Goal: Task Accomplishment & Management: Manage account settings

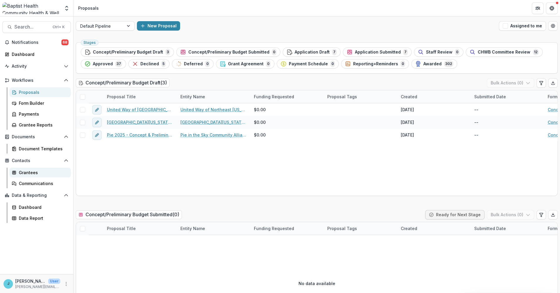
click at [32, 172] on div "Grantees" at bounding box center [42, 172] width 47 height 6
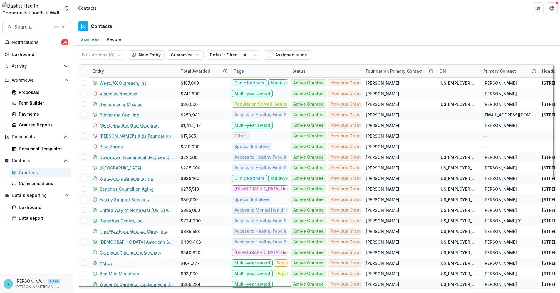
click at [106, 71] on div "Entity" at bounding box center [98, 71] width 19 height 6
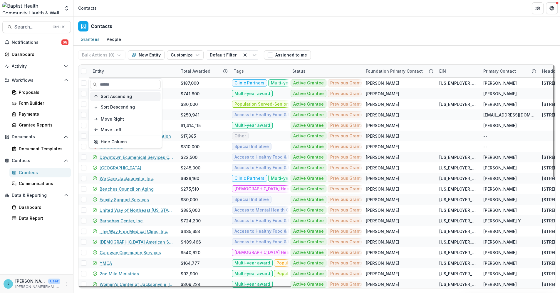
click at [110, 93] on button "Sort Ascending" at bounding box center [125, 96] width 70 height 9
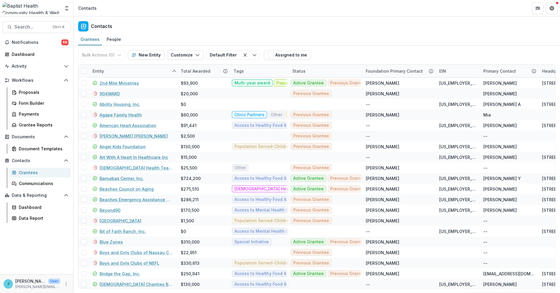
click at [209, 25] on div "Contacts" at bounding box center [316, 24] width 486 height 17
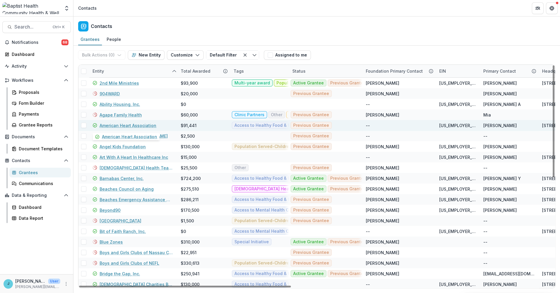
click at [137, 127] on link "American Heart Association" at bounding box center [128, 125] width 57 height 6
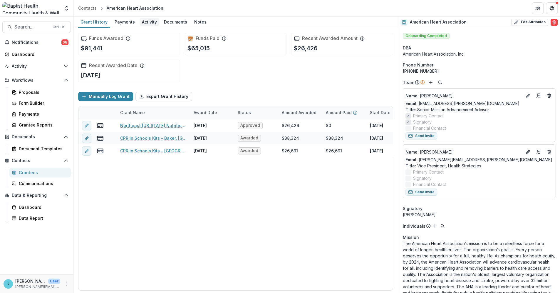
click at [144, 21] on div "Activity" at bounding box center [150, 22] width 20 height 9
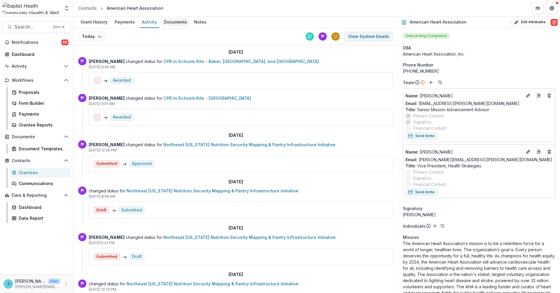
click at [178, 22] on div "Documents" at bounding box center [176, 22] width 28 height 9
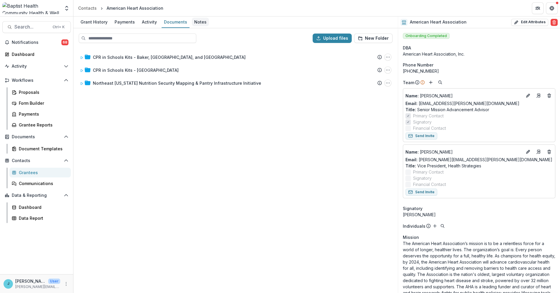
click at [199, 21] on div "Notes" at bounding box center [200, 22] width 17 height 9
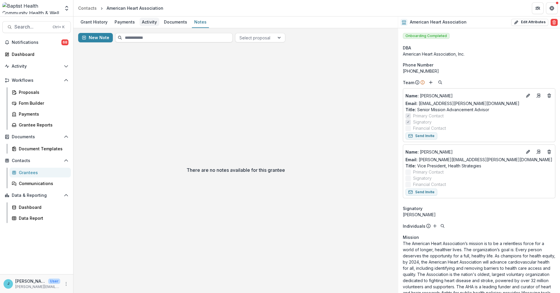
click at [147, 20] on div "Activity" at bounding box center [150, 22] width 20 height 9
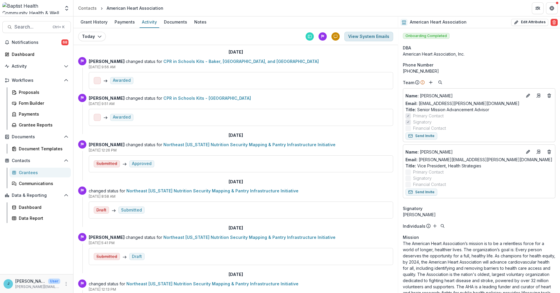
click at [365, 33] on button "View System Emails" at bounding box center [368, 36] width 49 height 9
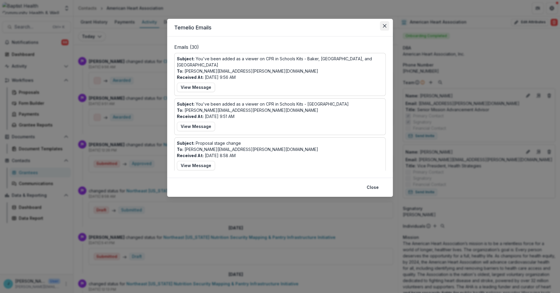
click at [385, 26] on icon "Close" at bounding box center [385, 26] width 4 height 4
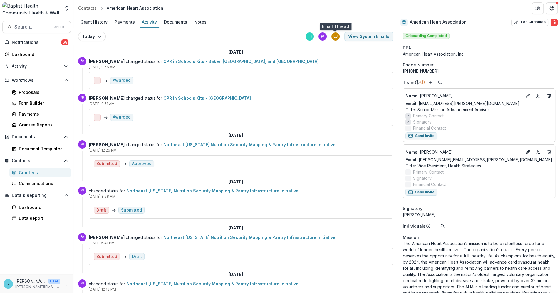
click at [334, 34] on icon at bounding box center [335, 36] width 4 height 4
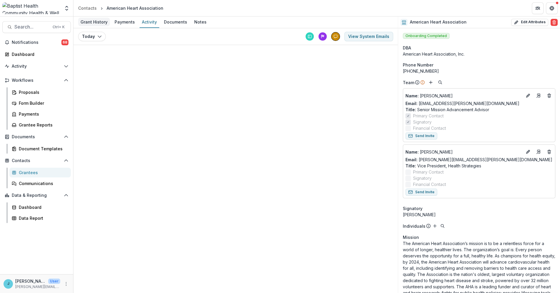
click at [99, 22] on div "Grant History" at bounding box center [94, 22] width 32 height 9
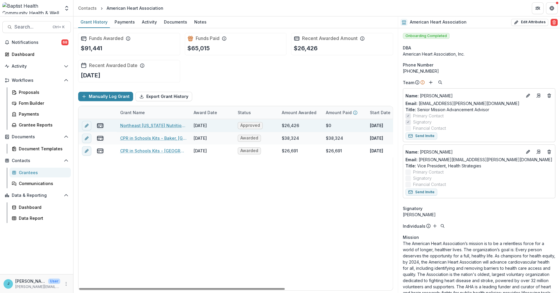
click at [169, 127] on link "Northeast [US_STATE] Nutrition Security Mapping & Pantry Infrastructure Initiat…" at bounding box center [153, 125] width 66 height 6
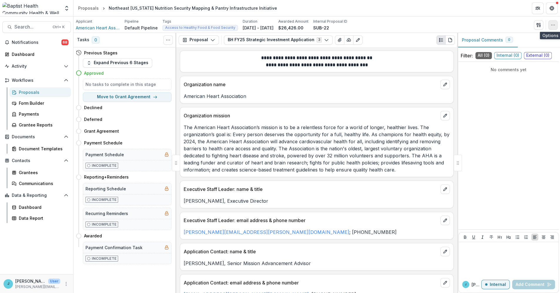
click at [553, 27] on button "button" at bounding box center [552, 24] width 9 height 9
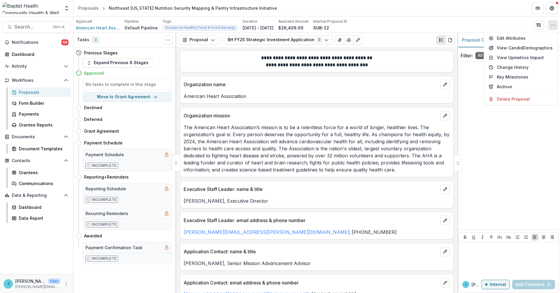
click at [553, 27] on icon "button" at bounding box center [552, 25] width 5 height 5
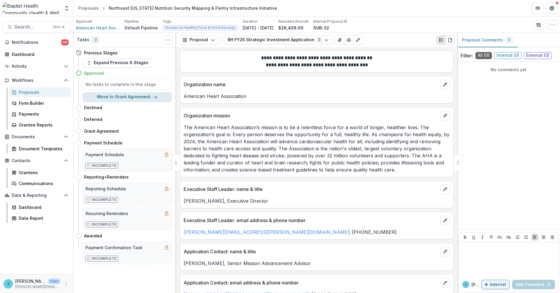
click at [133, 97] on button "Move to Grant Agreement" at bounding box center [127, 96] width 89 height 9
select select "**********"
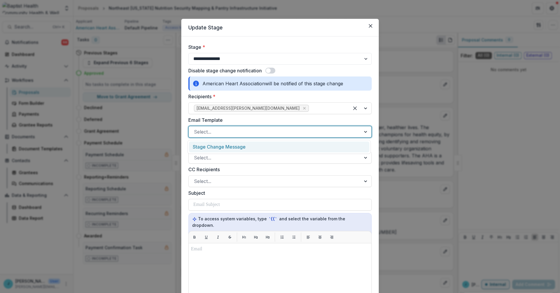
click at [218, 132] on div at bounding box center [275, 131] width 162 height 8
click at [218, 145] on div "Stage Change Message" at bounding box center [279, 146] width 180 height 11
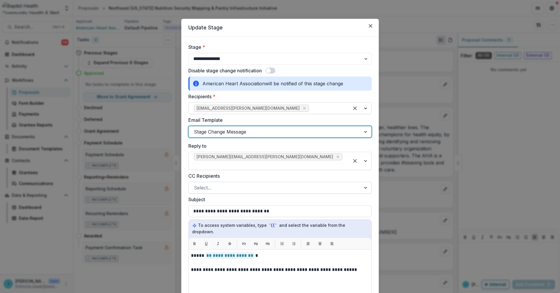
click at [211, 183] on div at bounding box center [275, 187] width 162 height 8
click at [258, 172] on label "CC Recipients" at bounding box center [278, 175] width 180 height 7
click at [195, 184] on input "CC Recipients" at bounding box center [194, 187] width 1 height 7
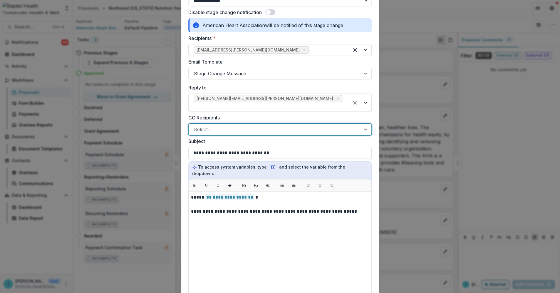
scroll to position [65, 0]
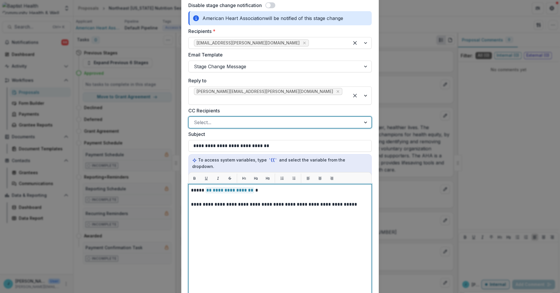
click at [359, 201] on p "**********" at bounding box center [280, 204] width 178 height 7
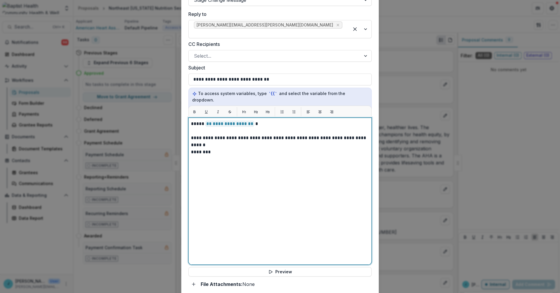
scroll to position [193, 0]
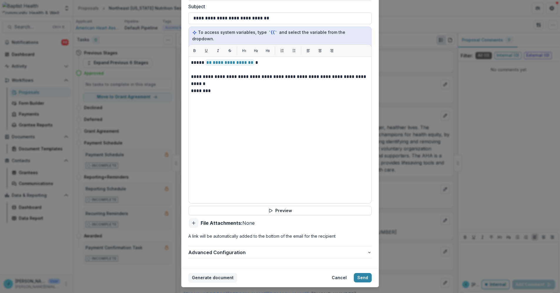
click at [193, 220] on icon "Add attachment" at bounding box center [193, 222] width 5 height 5
type input "**********"
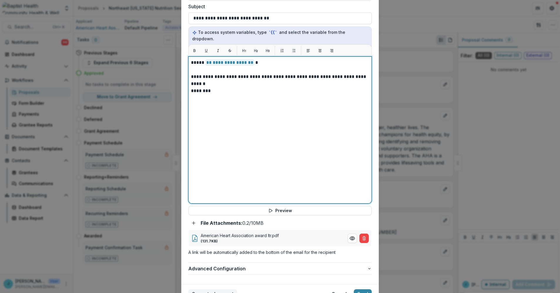
click at [208, 73] on p "**********" at bounding box center [280, 80] width 178 height 14
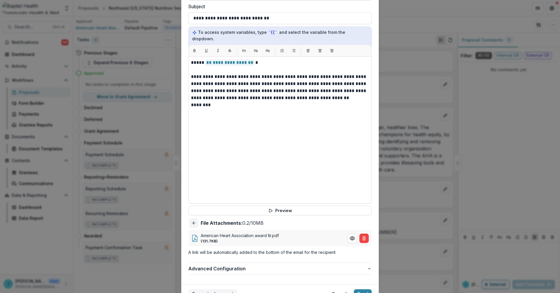
click at [193, 220] on icon "Add attachment" at bounding box center [193, 222] width 5 height 5
type input "**********"
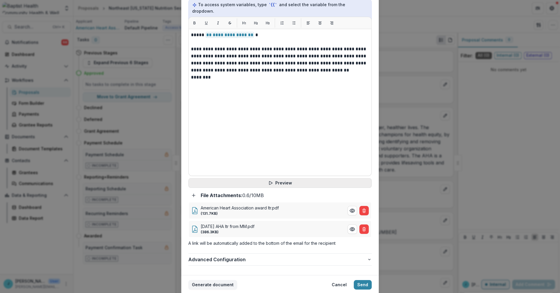
scroll to position [227, 0]
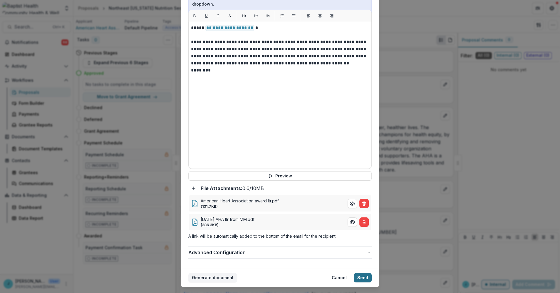
click at [365, 273] on button "Send" at bounding box center [363, 277] width 18 height 9
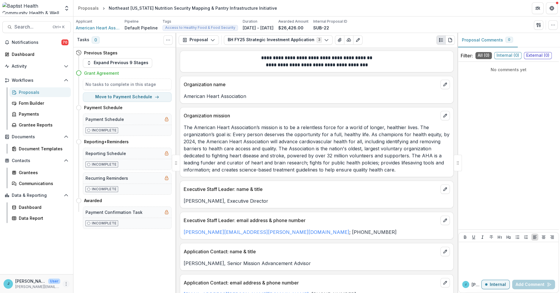
click at [66, 283] on icon "More" at bounding box center [66, 283] width 5 height 5
click at [68, 282] on icon "More" at bounding box center [66, 283] width 5 height 5
click at [551, 6] on icon "Get Help" at bounding box center [551, 6] width 1 height 1
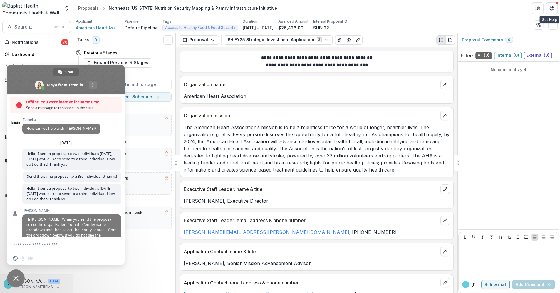
scroll to position [2437, 0]
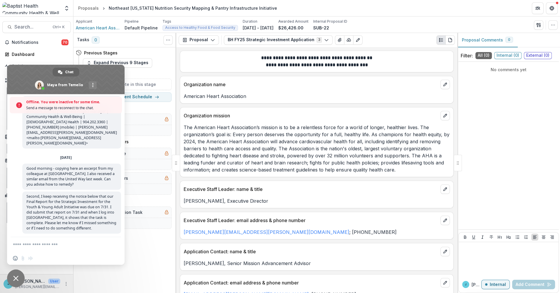
click at [43, 241] on textarea "Compose your message..." at bounding box center [60, 244] width 94 height 15
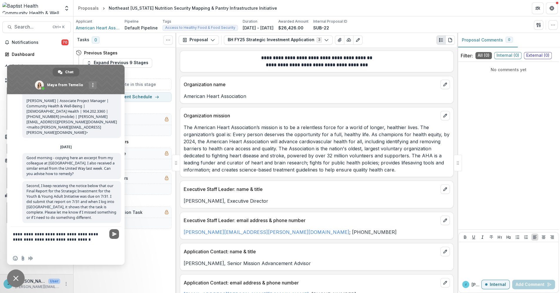
type textarea "**********"
click at [116, 233] on span "Send" at bounding box center [114, 233] width 4 height 4
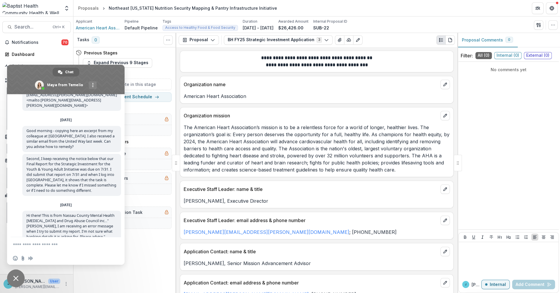
click at [311, 194] on div "[PERSON_NAME], Executive Director" at bounding box center [316, 199] width 273 height 11
